Goal: Task Accomplishment & Management: Manage account settings

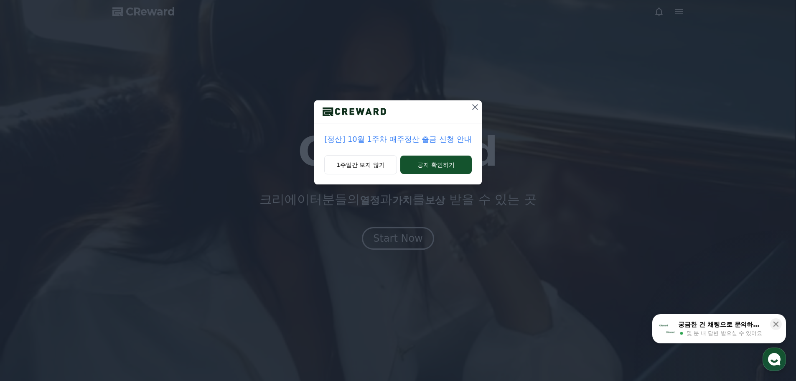
click at [379, 236] on div "[정산] 10월 1주차 매주정산 출금 신청 안내 1주일간 보지 않기 공지 확인하기" at bounding box center [398, 190] width 796 height 381
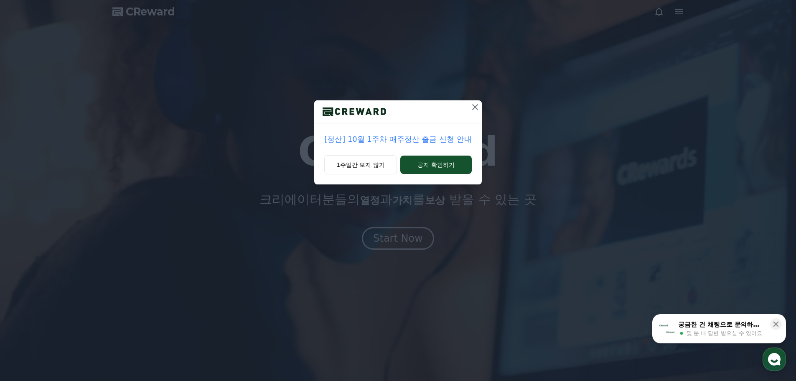
click at [475, 106] on icon at bounding box center [475, 107] width 10 height 10
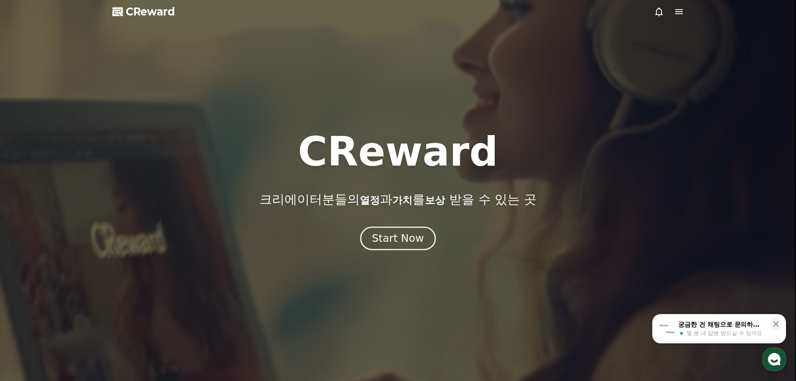
click at [383, 234] on div "Start Now" at bounding box center [398, 238] width 52 height 14
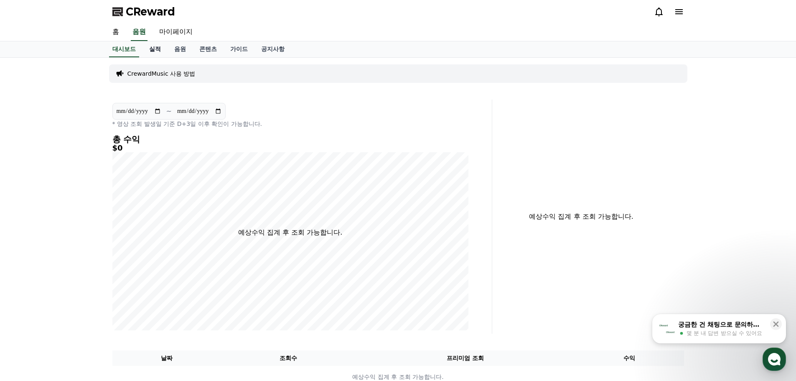
click at [155, 50] on link "실적" at bounding box center [154, 49] width 25 height 16
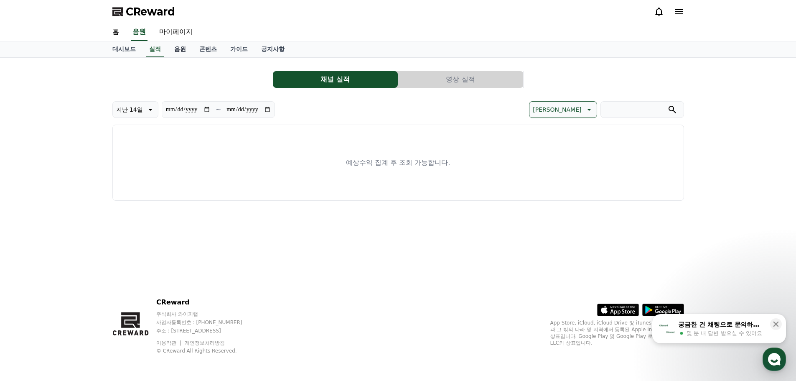
click at [177, 49] on link "음원" at bounding box center [180, 49] width 25 height 16
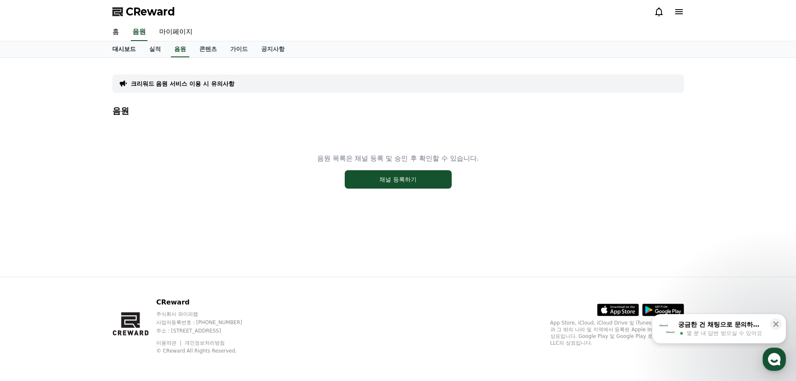
click at [127, 50] on link "대시보드" at bounding box center [124, 49] width 37 height 16
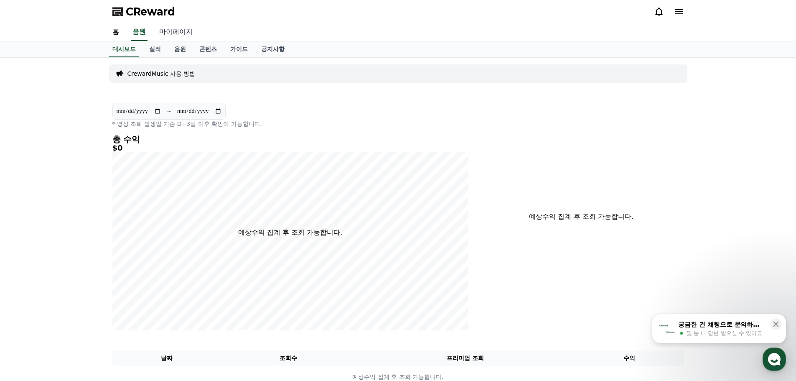
click at [178, 29] on link "마이페이지" at bounding box center [175, 32] width 47 height 18
select select "**********"
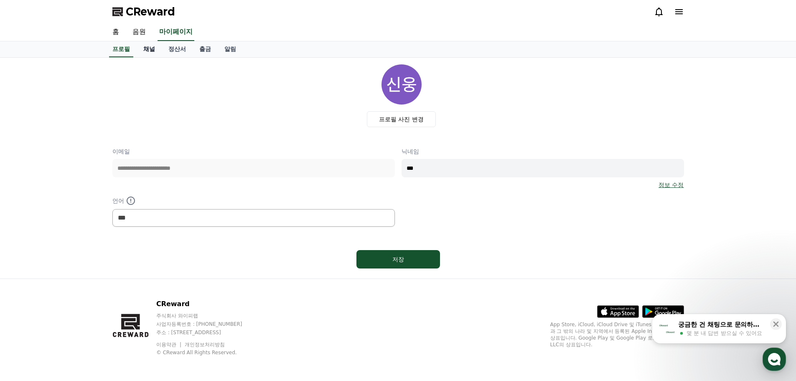
click at [150, 48] on link "채널" at bounding box center [149, 49] width 25 height 16
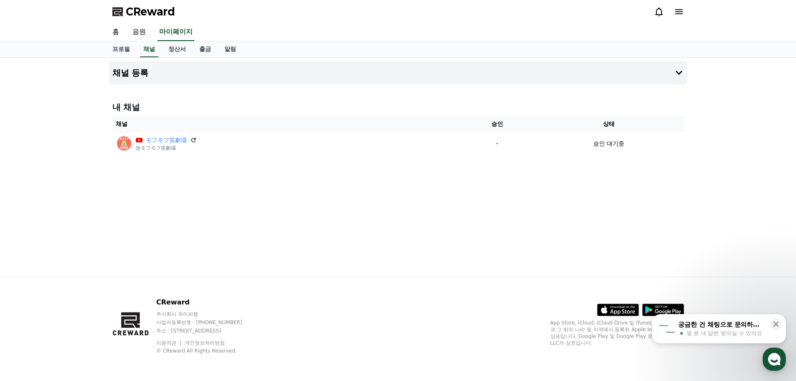
click at [439, 176] on div "채널 등록 내 채널 채널 승인 상태 モフモフ笑劇場 @モフモフ笑劇場 - 승인 대기중" at bounding box center [398, 167] width 585 height 219
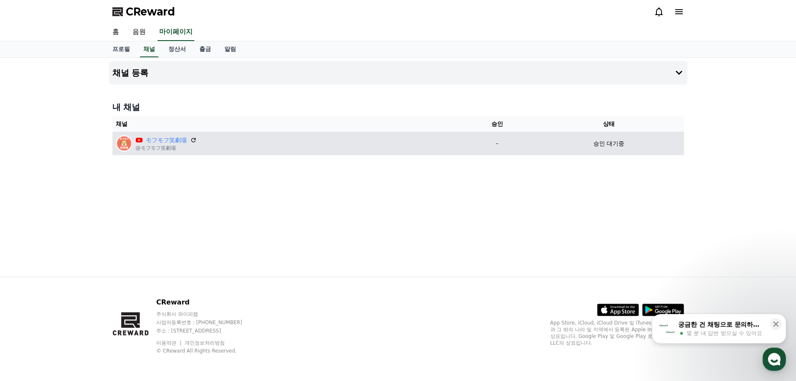
click at [443, 141] on div "モフモフ笑劇場 @モフモフ笑劇場" at bounding box center [287, 143] width 342 height 17
click at [577, 142] on div "승인 대기중" at bounding box center [608, 143] width 143 height 9
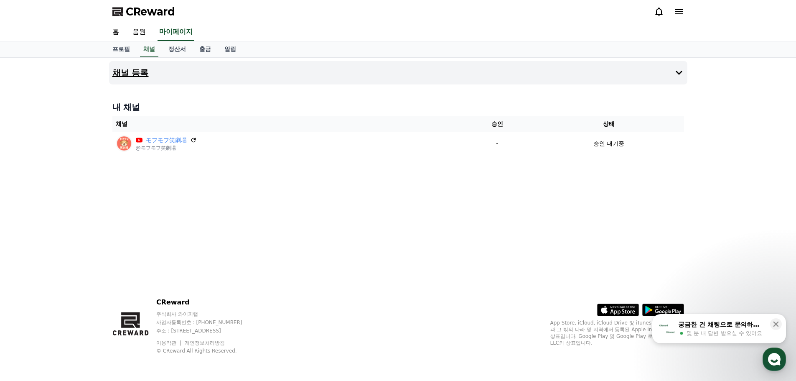
click at [680, 71] on icon at bounding box center [679, 73] width 10 height 10
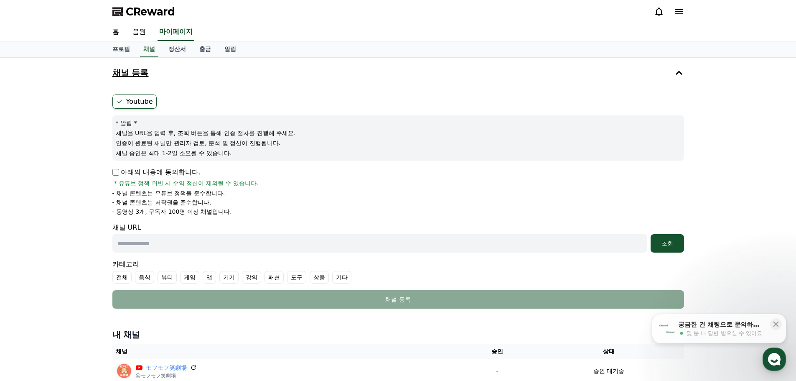
scroll to position [112, 0]
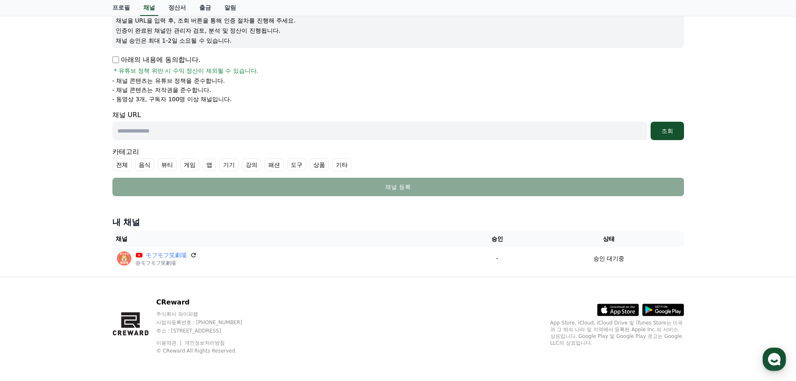
click at [265, 217] on h4 "내 채널" at bounding box center [397, 222] width 571 height 12
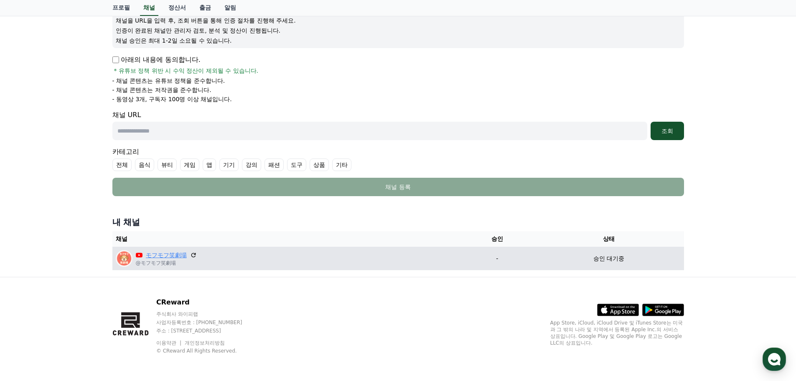
click at [152, 254] on link "モフモフ笑劇場" at bounding box center [166, 255] width 41 height 9
